Goal: Task Accomplishment & Management: Complete application form

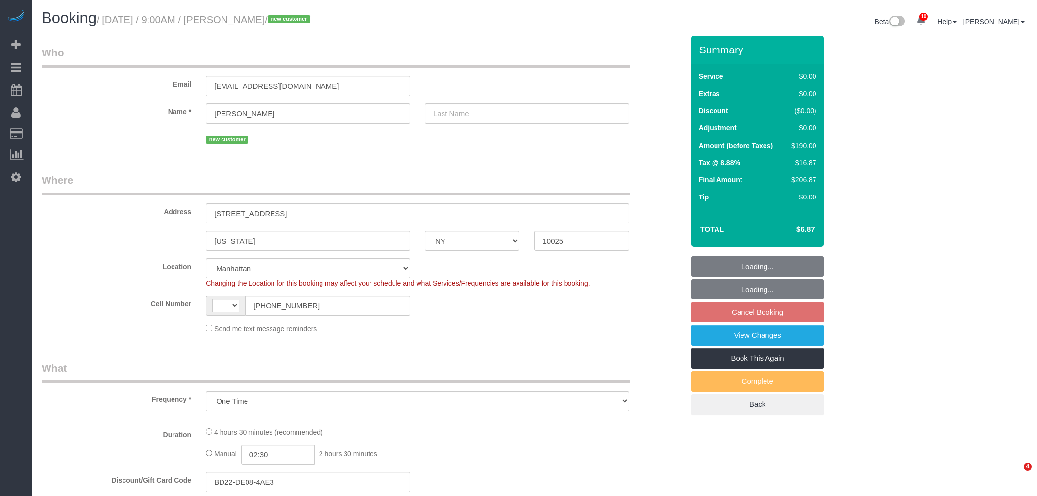
select select "NY"
select select "number:89"
select select "number:70"
select select "number:15"
select select "number:5"
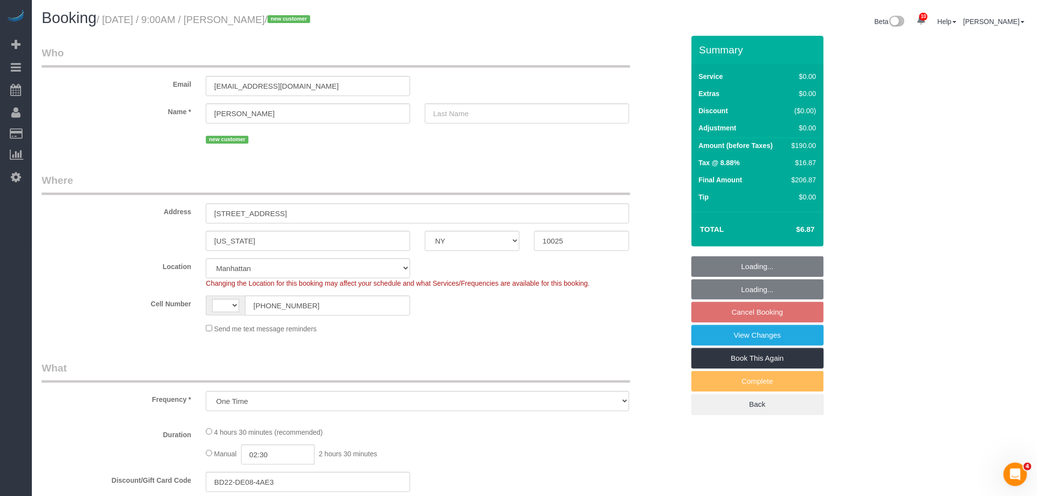
select select "string:[GEOGRAPHIC_DATA]"
select select "string:stripe-pm_1S3SAO4VGloSiKo7XeVz2pEp"
select select "object:958"
select select "spot2"
select select "2"
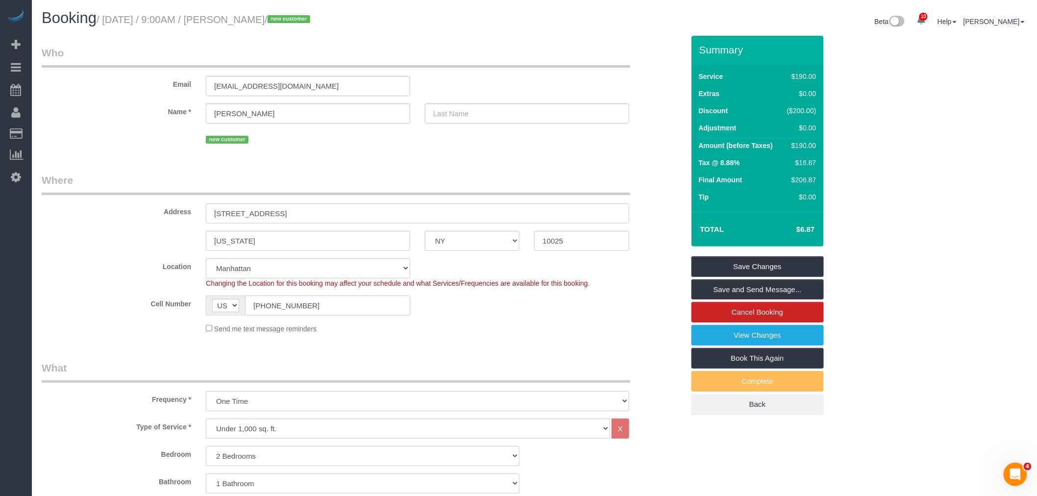
drag, startPoint x: 281, startPoint y: 312, endPoint x: 202, endPoint y: 326, distance: 81.1
click at [197, 326] on sui-booking-location "Location [GEOGRAPHIC_DATA] [GEOGRAPHIC_DATA] [GEOGRAPHIC_DATA] [GEOGRAPHIC_DATA…" at bounding box center [363, 296] width 643 height 76
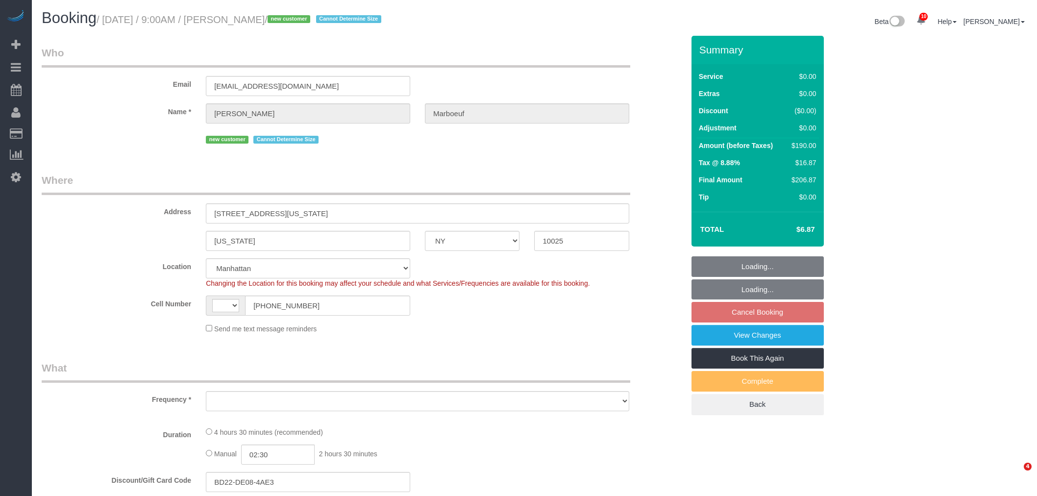
select select "NY"
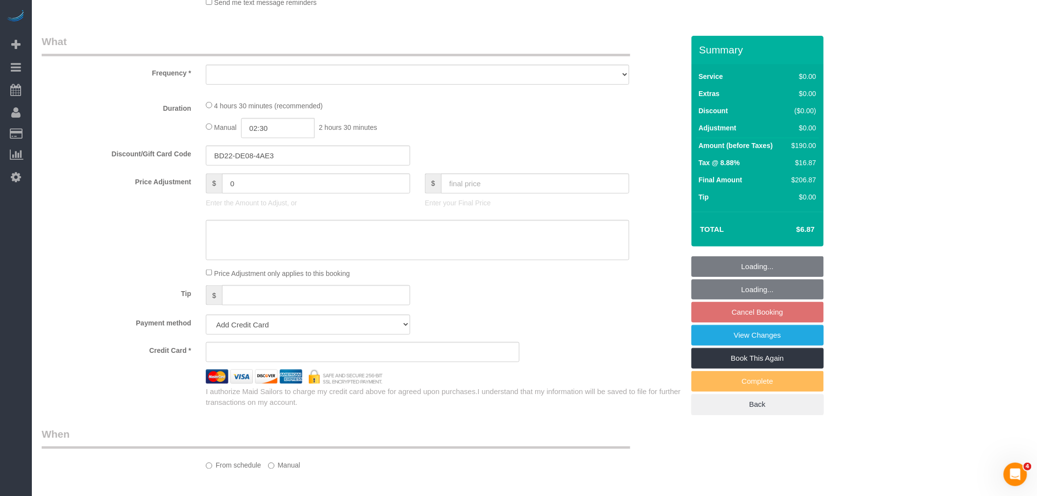
select select "string:[GEOGRAPHIC_DATA]"
select select "string:stripe-pm_1S3SAO4VGloSiKo7XeVz2pEp"
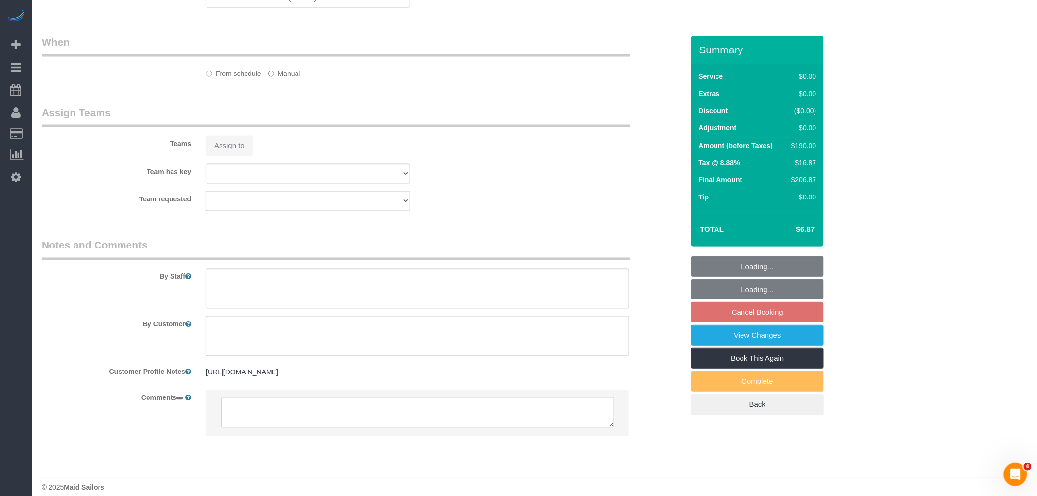
select select "spot2"
select select "number:89"
select select "number:70"
select select "number:15"
select select "number:5"
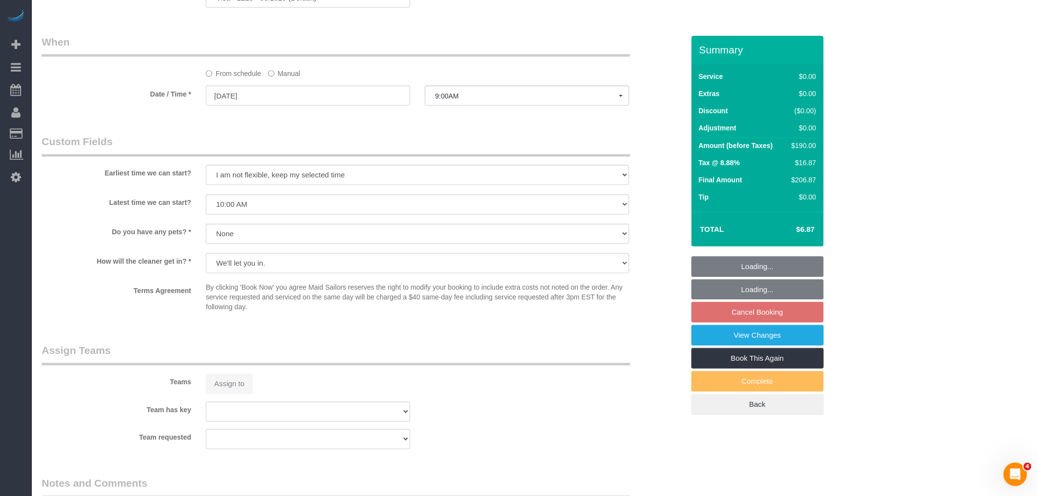
select select "object:715"
select select "2"
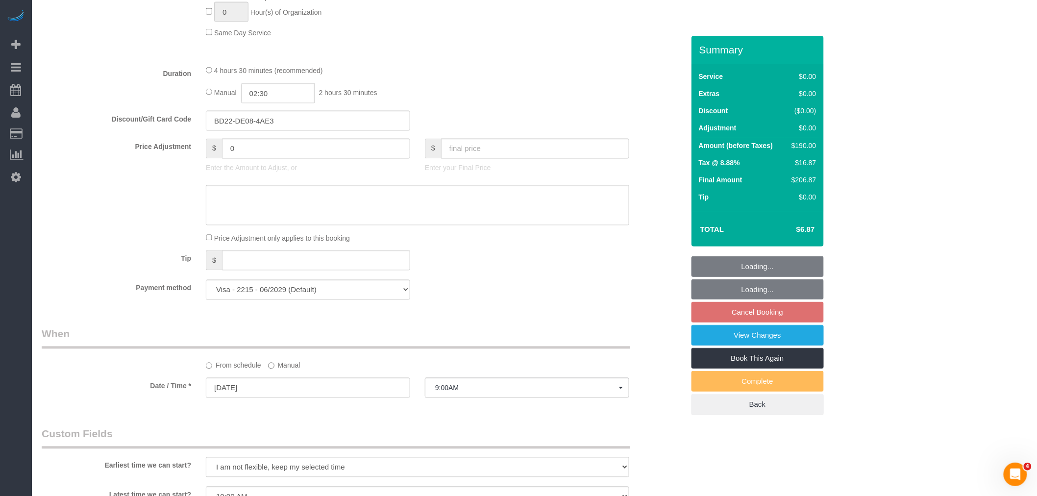
select select "object:1353"
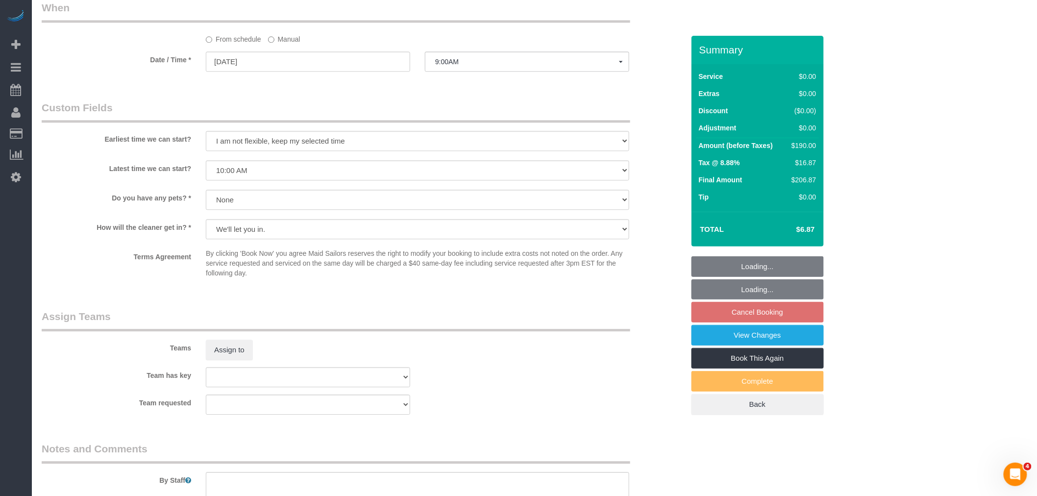
select select "2"
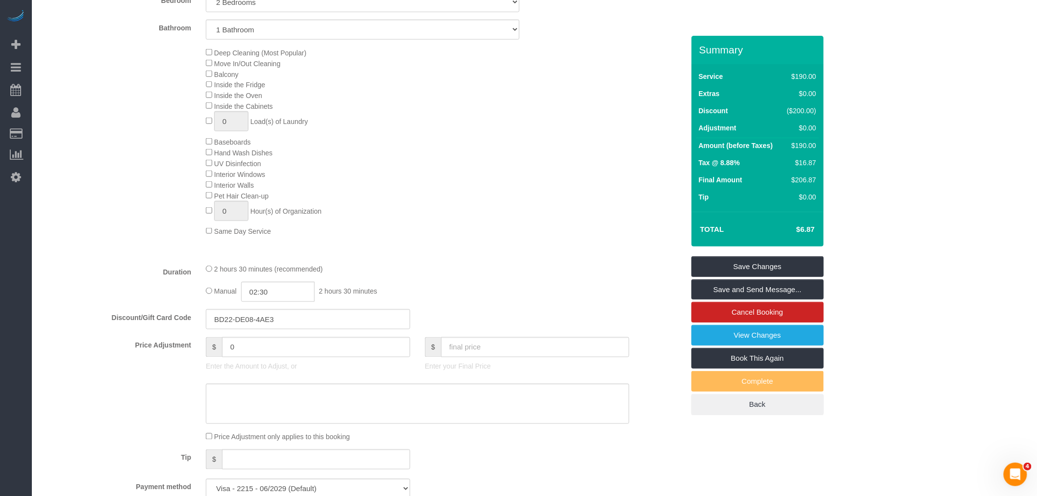
scroll to position [545, 0]
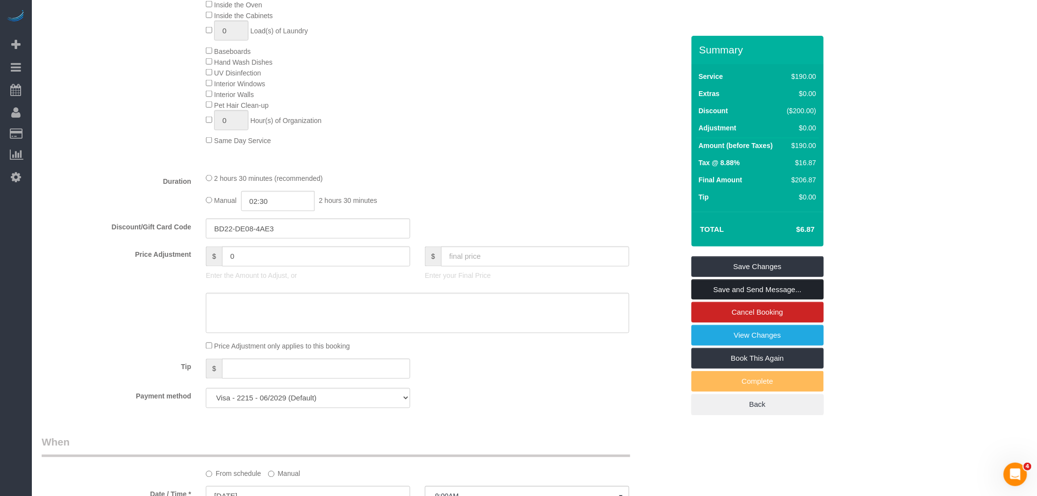
click at [787, 287] on link "Save and Send Message..." at bounding box center [758, 289] width 132 height 21
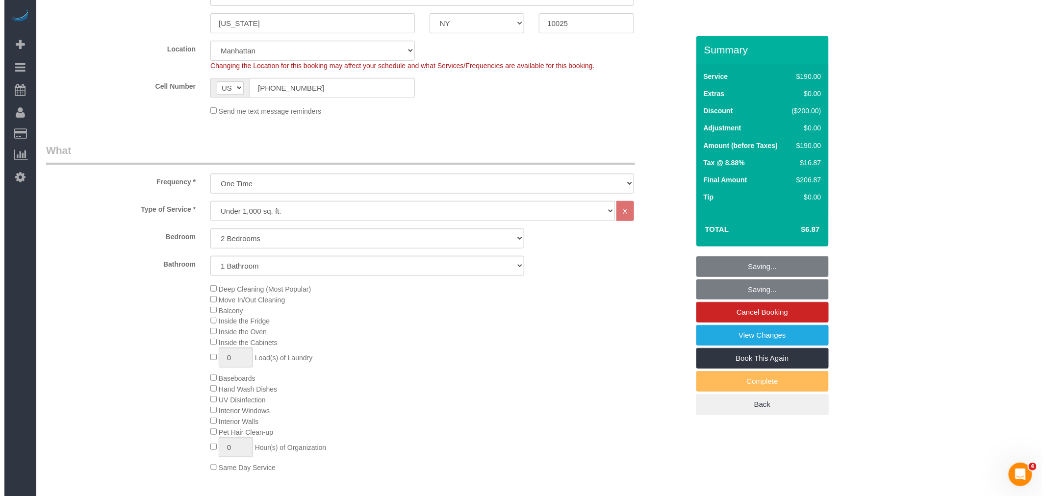
scroll to position [0, 0]
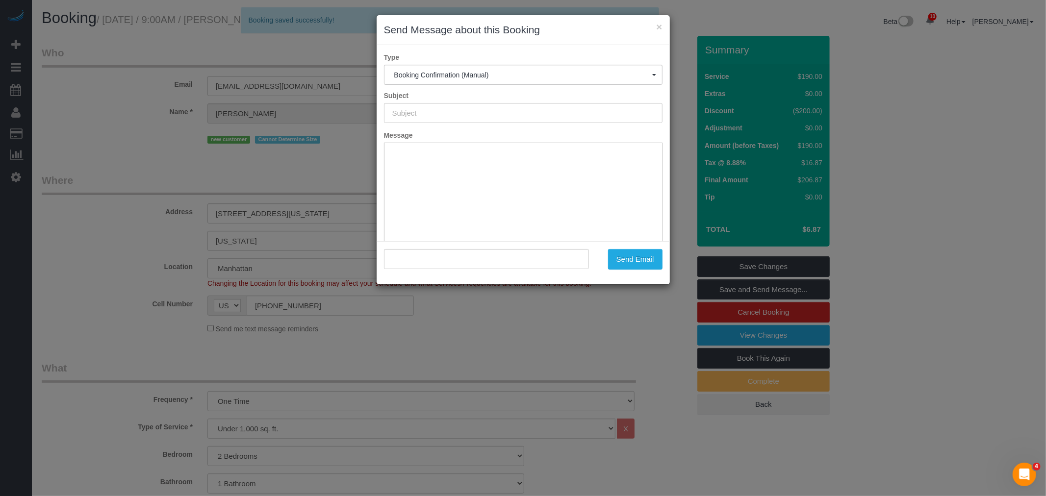
type input "Cleaning Confirmed for 09/13/2025 at 9:00am"
type input ""Pierre Marboeuf" <pierre.marboeuf@gmail.com>"
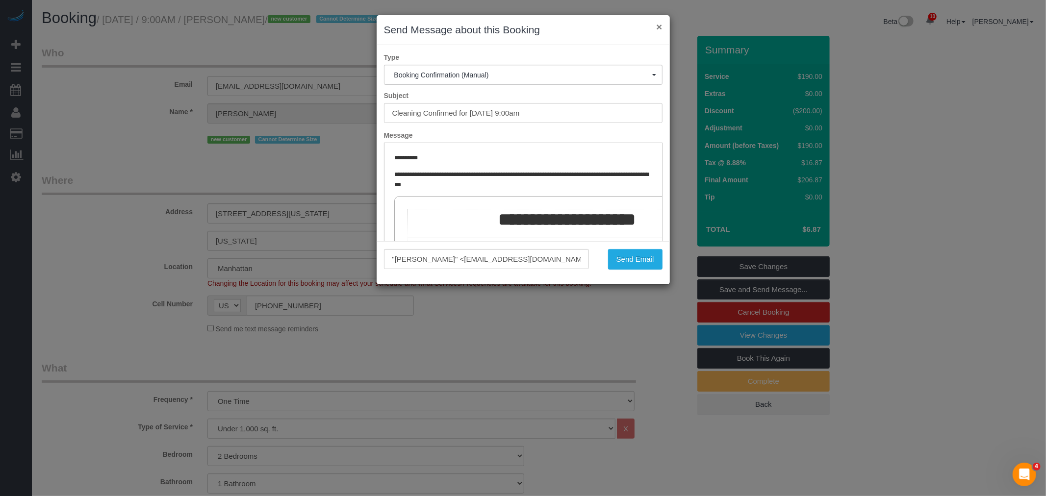
click at [660, 27] on button "×" at bounding box center [659, 27] width 6 height 10
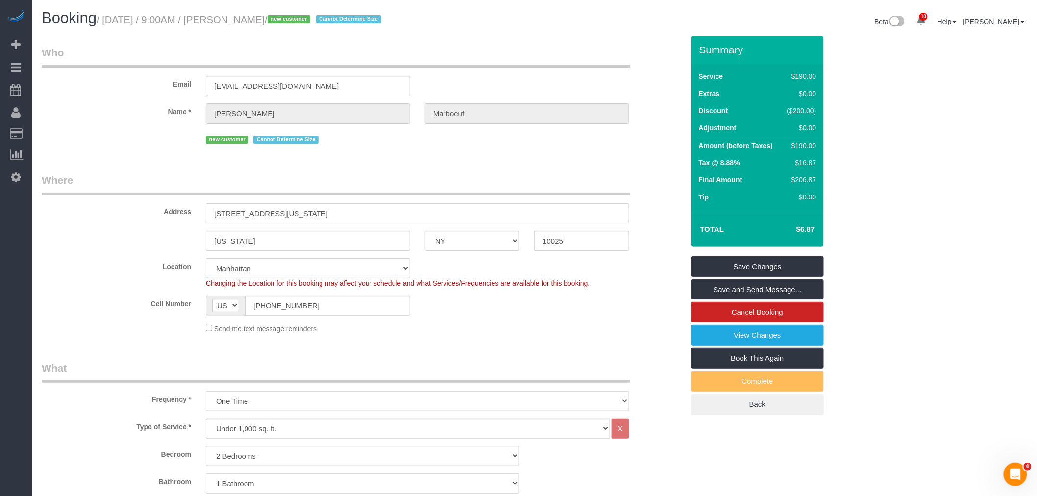
drag, startPoint x: 309, startPoint y: 213, endPoint x: 517, endPoint y: 205, distance: 208.0
click at [517, 205] on input "820 West End Avenue, Apt 11F, New York, NY 10025" at bounding box center [418, 213] width 424 height 20
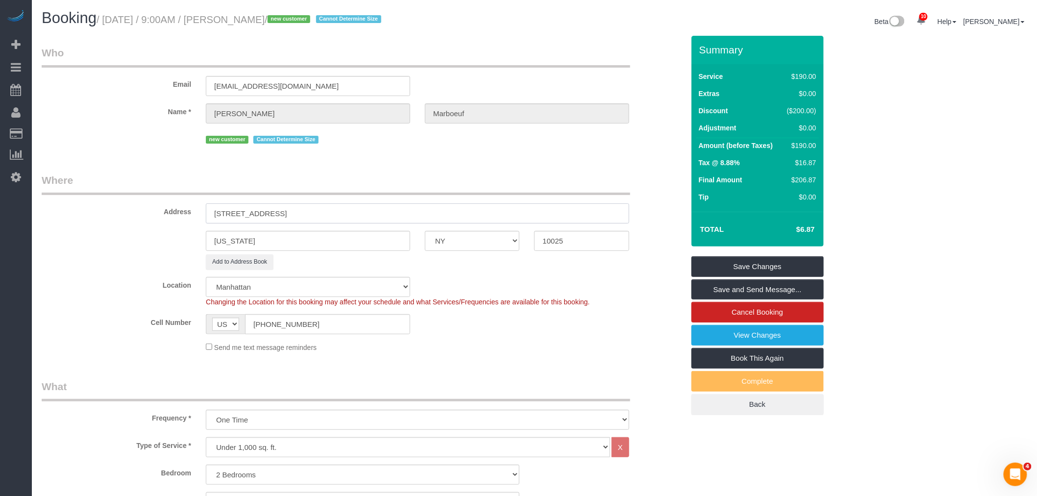
type input "820 West End Avenue, Apt 11F"
click at [481, 175] on legend "Where" at bounding box center [336, 184] width 589 height 22
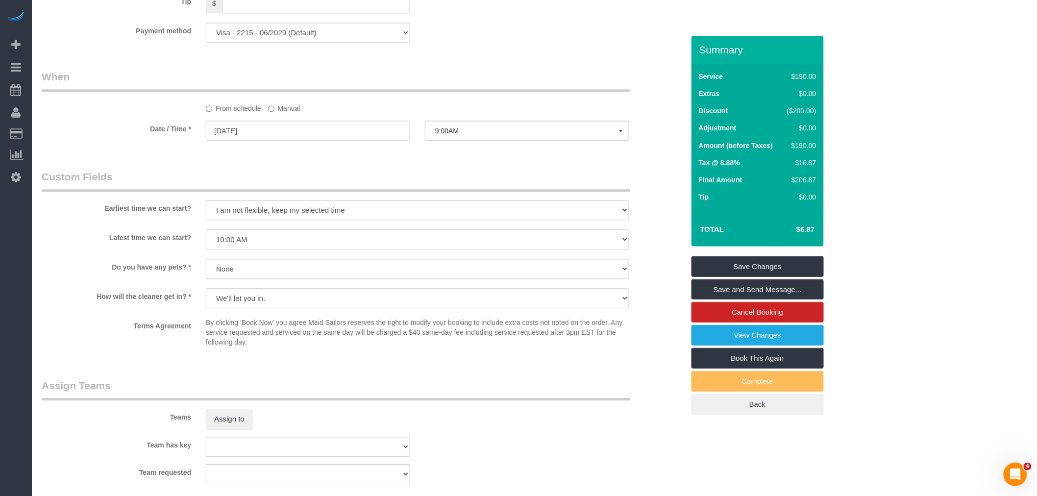
scroll to position [1035, 0]
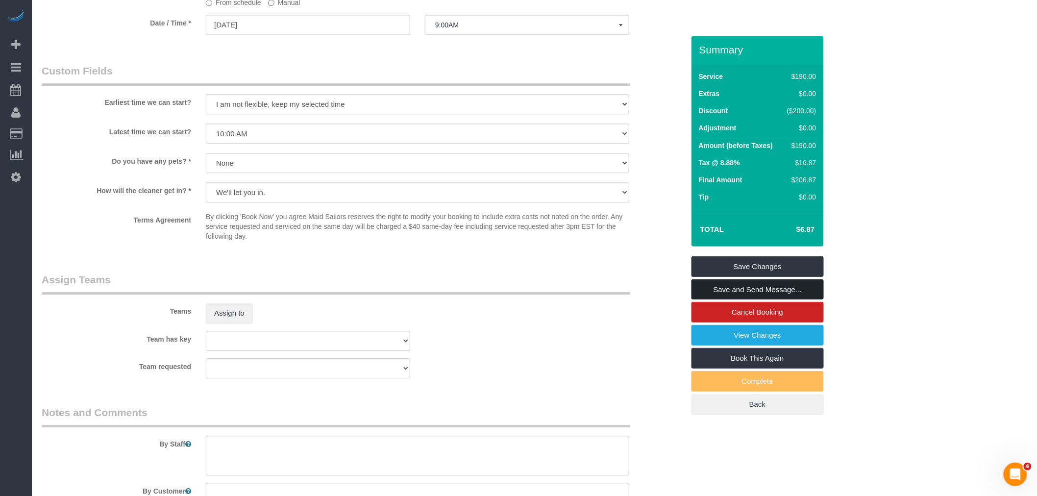
drag, startPoint x: 780, startPoint y: 291, endPoint x: 748, endPoint y: 292, distance: 31.9
click at [780, 291] on link "Save and Send Message..." at bounding box center [758, 289] width 132 height 21
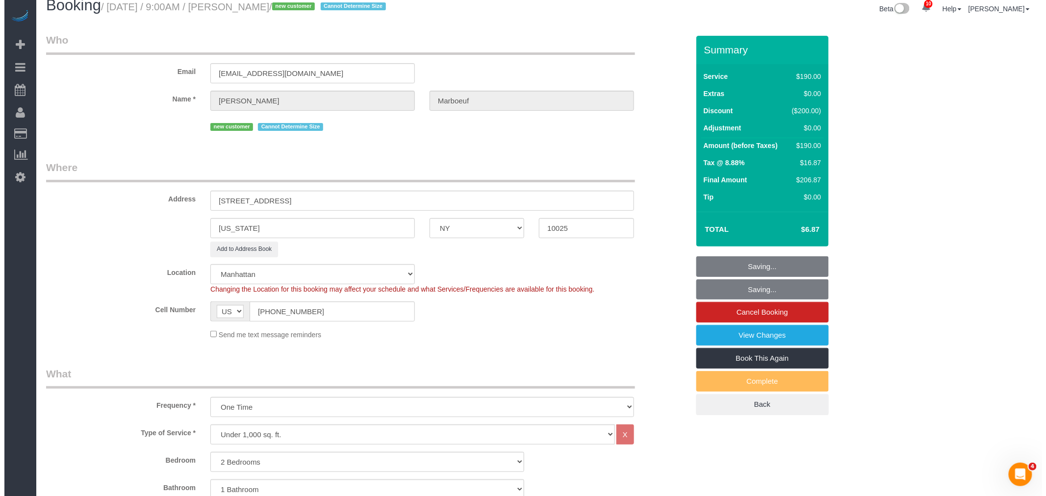
scroll to position [0, 0]
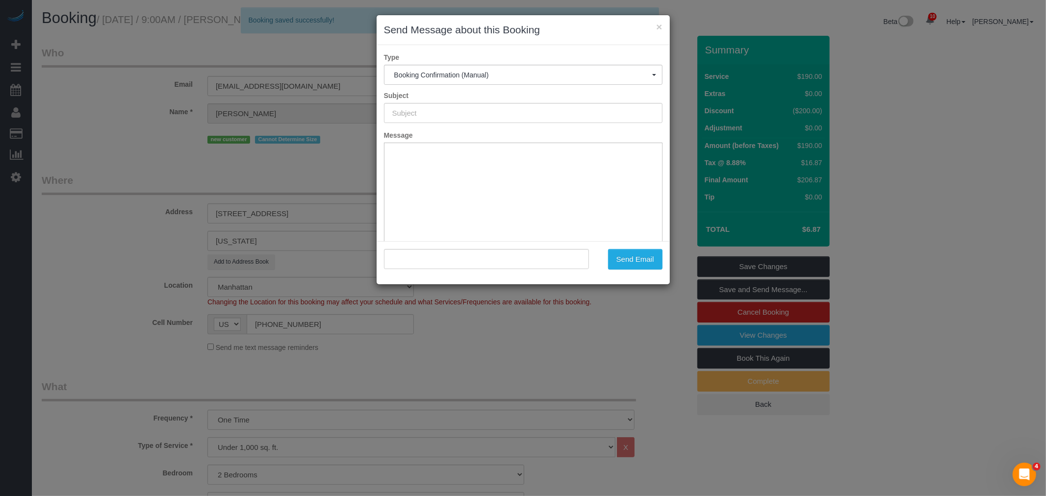
type input "Cleaning Confirmed for 09/13/2025 at 9:00am"
type input ""Pierre Marboeuf" <pierre.marboeuf@gmail.com>"
click at [616, 254] on button "Send Email" at bounding box center [635, 259] width 54 height 21
